Goal: Task Accomplishment & Management: Complete application form

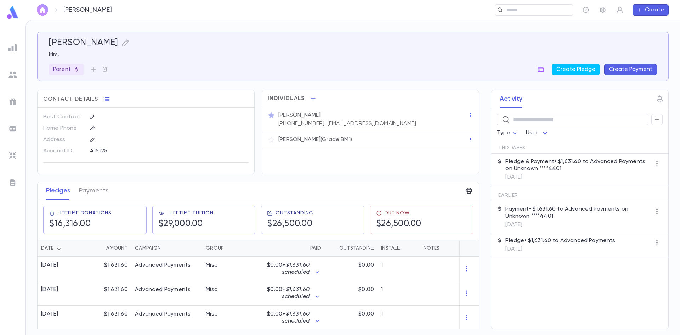
click at [45, 6] on button "button" at bounding box center [42, 9] width 11 height 11
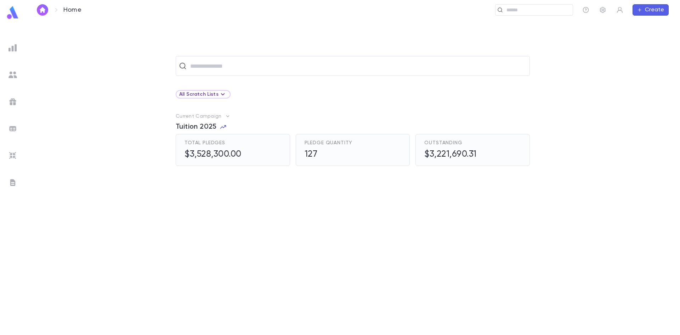
click at [203, 124] on span "Tuition 2025" at bounding box center [196, 127] width 41 height 8
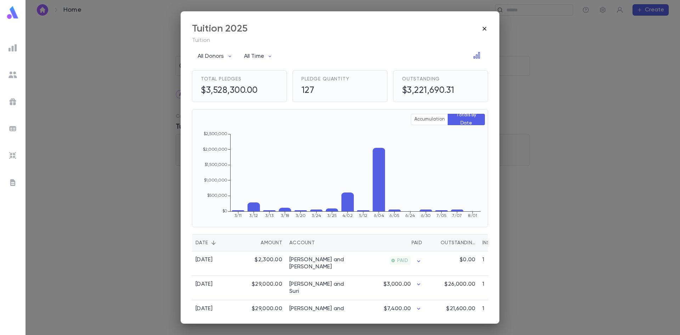
click at [483, 27] on icon "button" at bounding box center [484, 28] width 7 height 7
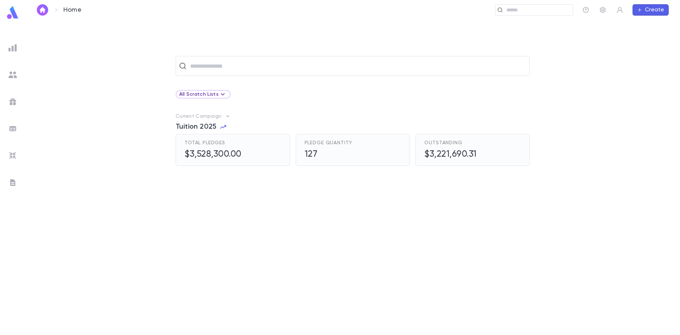
click at [198, 127] on span "Tuition 2025" at bounding box center [196, 127] width 41 height 8
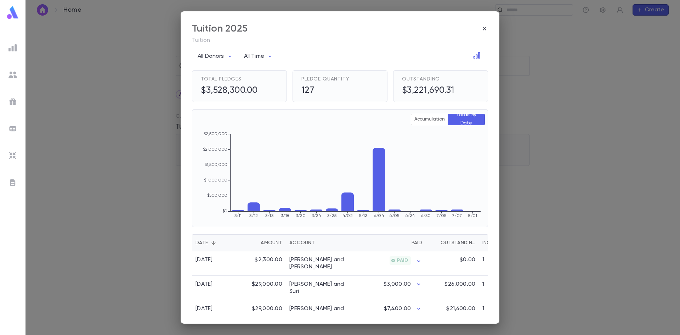
click at [300, 244] on div "Account" at bounding box center [301, 242] width 25 height 17
click at [484, 29] on icon "button" at bounding box center [484, 28] width 7 height 7
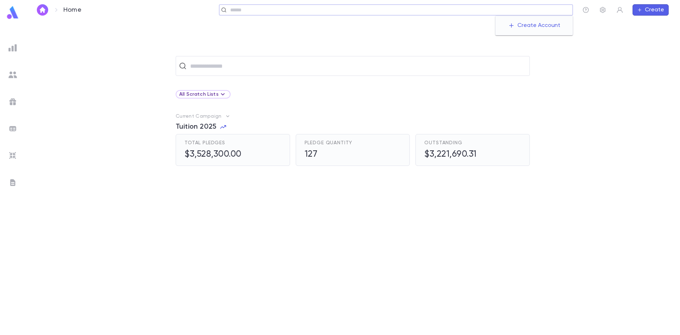
click at [523, 12] on input "text" at bounding box center [399, 10] width 342 height 7
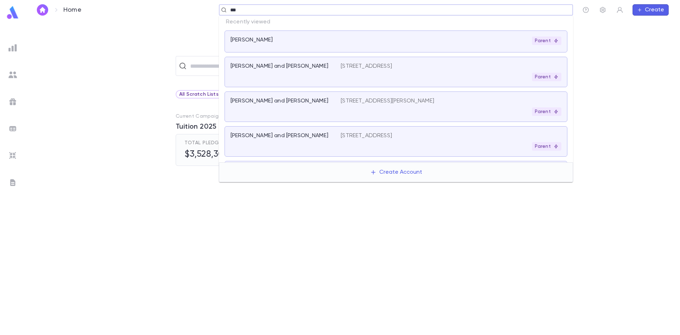
type input "****"
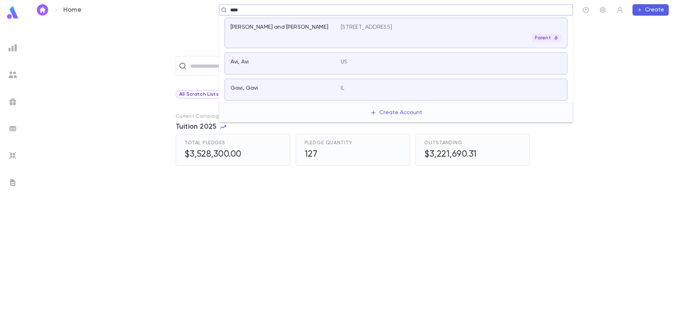
click at [303, 37] on div "[PERSON_NAME] and [PERSON_NAME]" at bounding box center [285, 33] width 110 height 18
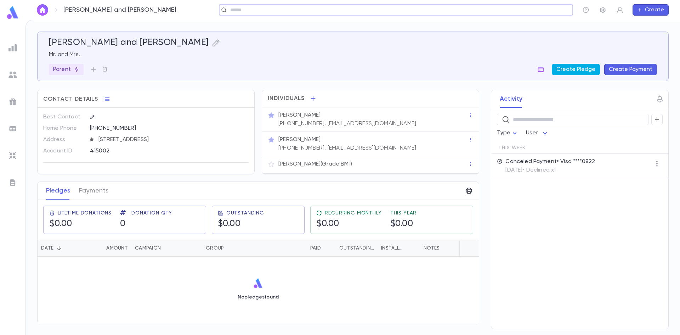
click at [573, 73] on button "Create Pledge" at bounding box center [576, 69] width 48 height 11
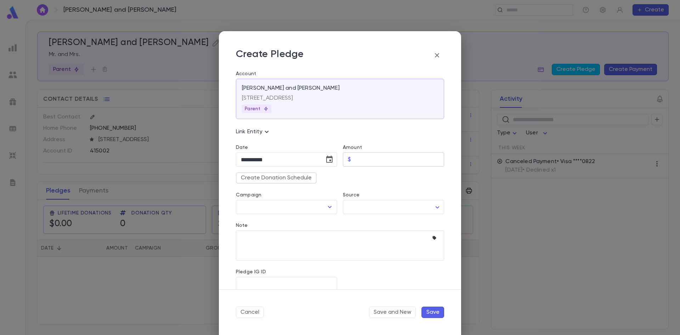
click at [356, 164] on input "Amount" at bounding box center [399, 160] width 90 height 14
type input "****"
type input "*********"
click at [259, 310] on button "Cancel" at bounding box center [250, 311] width 28 height 11
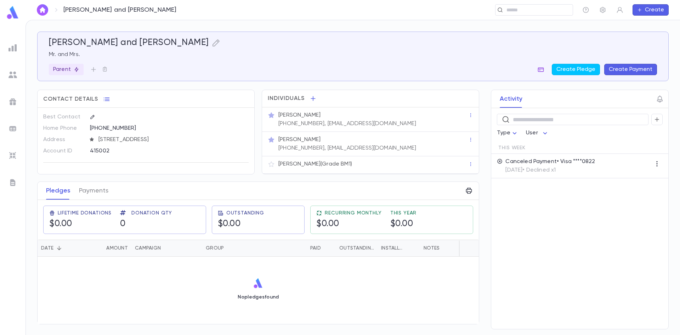
click at [544, 70] on icon "button" at bounding box center [540, 69] width 7 height 7
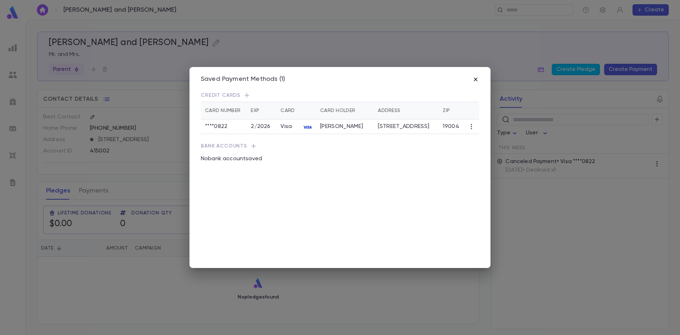
click at [478, 78] on icon "button" at bounding box center [475, 79] width 7 height 7
